Goal: Find specific page/section

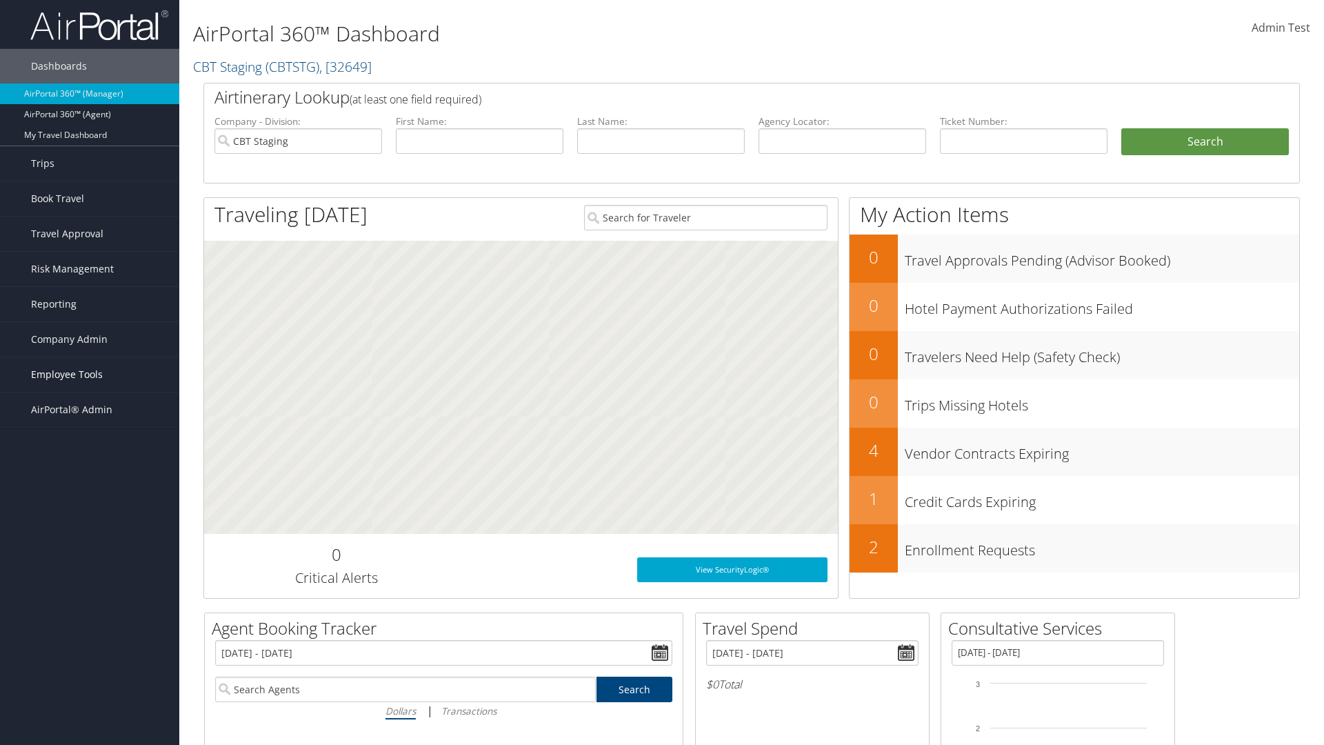
click at [90, 375] on span "Employee Tools" at bounding box center [67, 374] width 72 height 34
click at [90, 423] on link "Agent Lookup" at bounding box center [89, 423] width 179 height 21
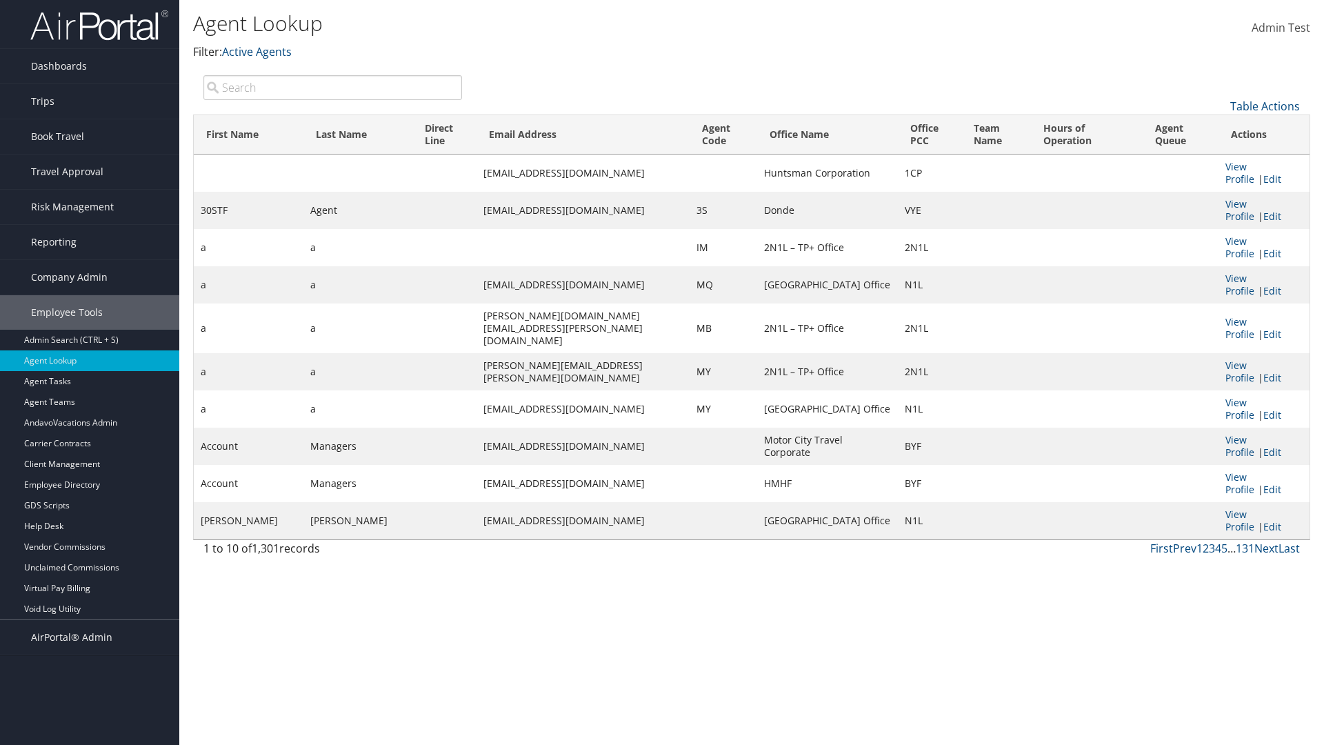
click at [332, 87] on input "search" at bounding box center [332, 87] width 259 height 25
type input "30STF"
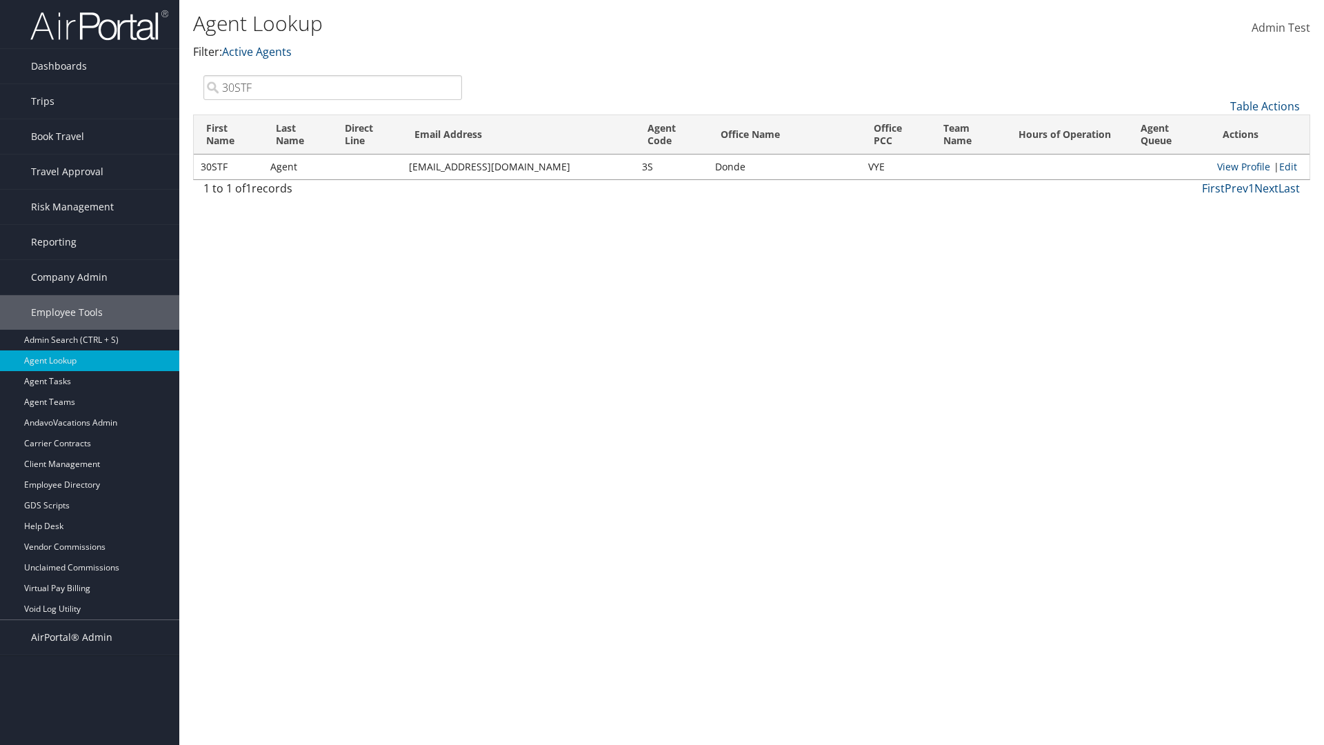
click at [332, 87] on input "30STF" at bounding box center [332, 87] width 259 height 25
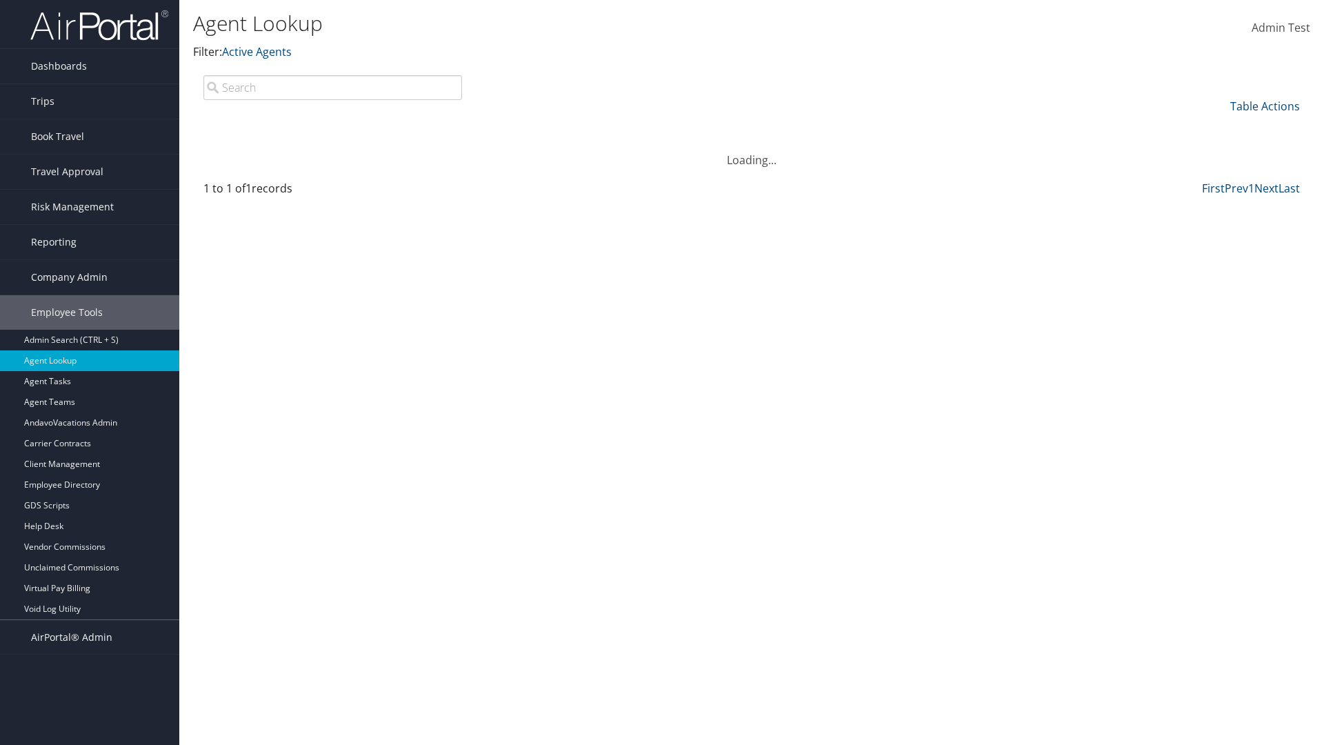
type input "Non-existing Name"
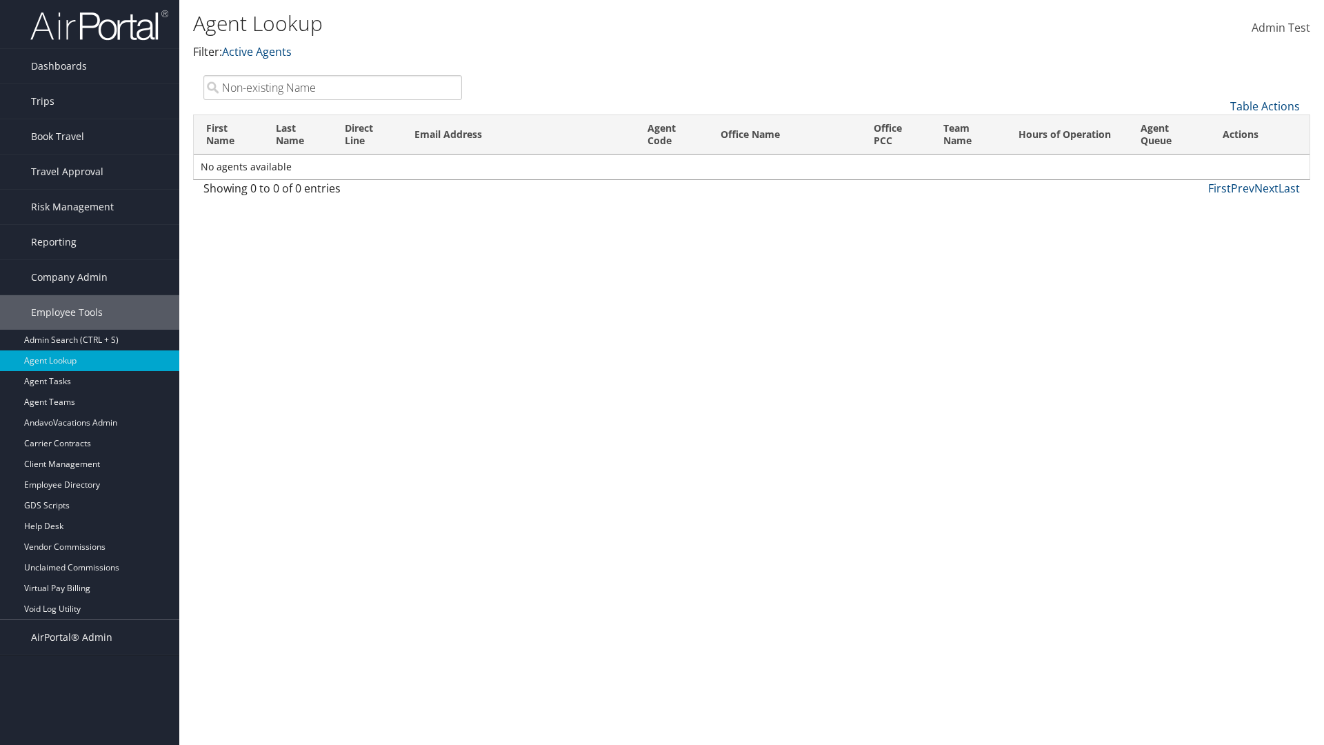
click at [332, 87] on input "Non-existing Name" at bounding box center [332, 87] width 259 height 25
type input "Agent"
